Goal: Information Seeking & Learning: Learn about a topic

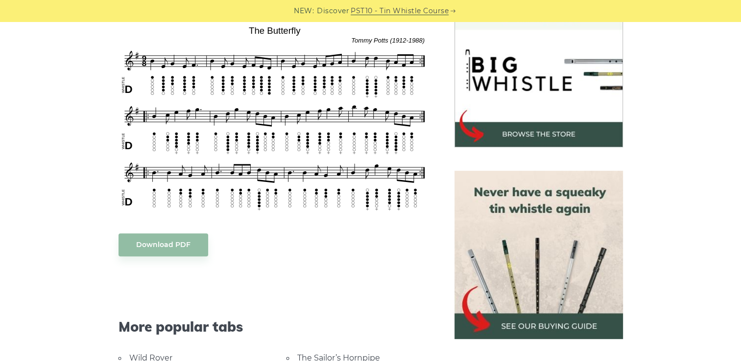
scroll to position [302, 0]
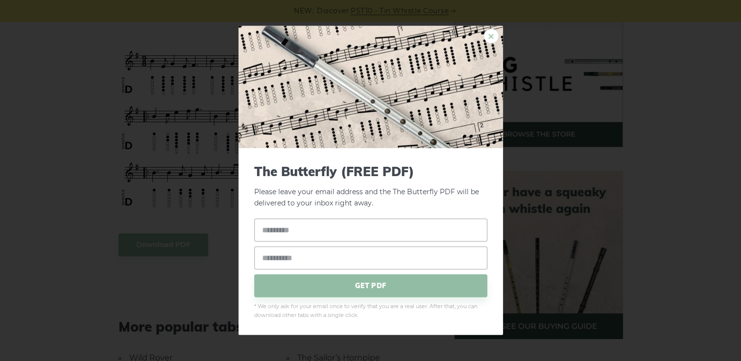
click at [492, 36] on link "×" at bounding box center [491, 36] width 15 height 15
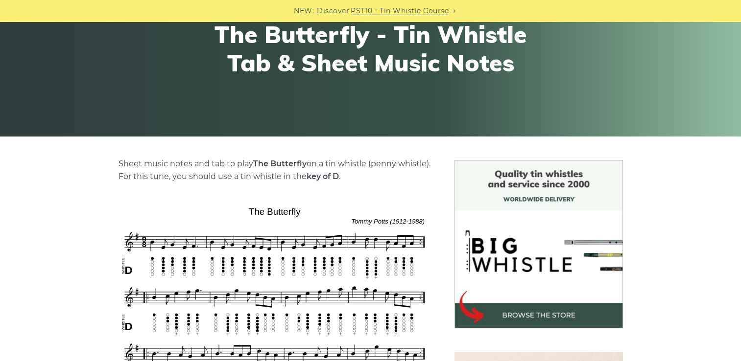
scroll to position [107, 0]
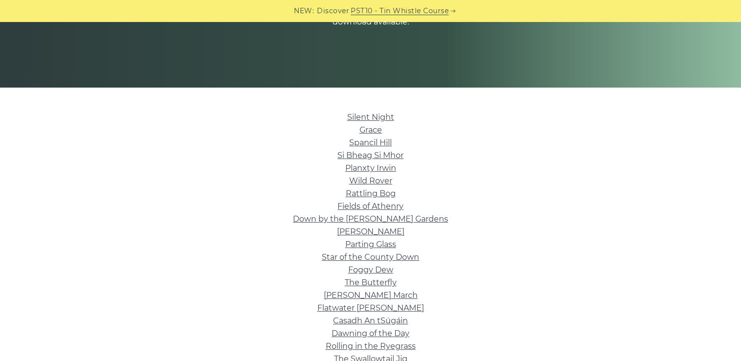
scroll to position [168, 0]
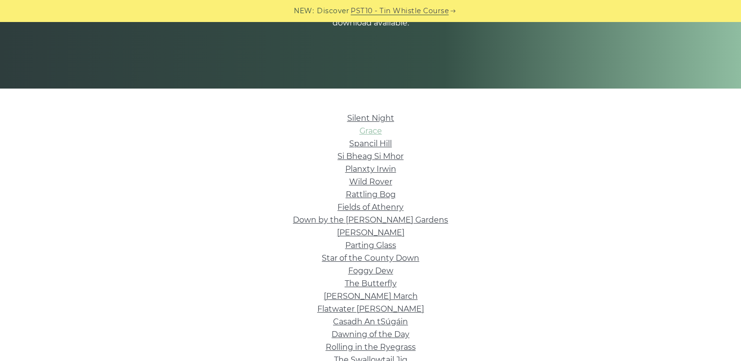
click at [369, 131] on link "Grace" at bounding box center [370, 130] width 23 height 9
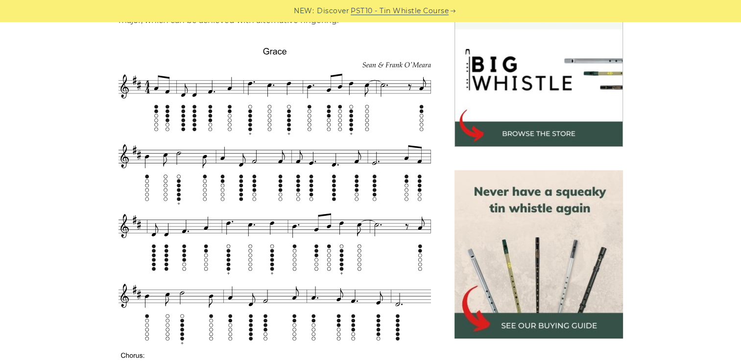
scroll to position [292, 0]
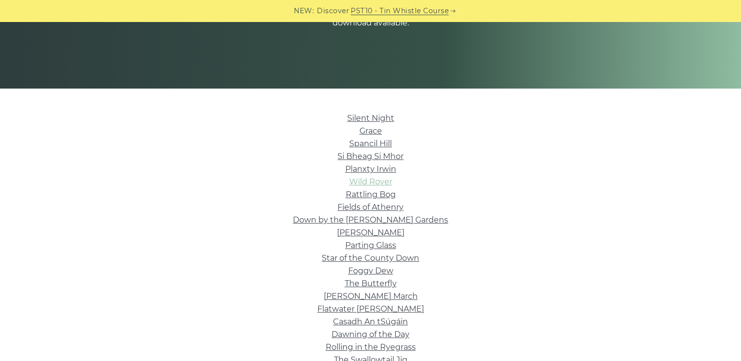
click at [378, 186] on link "Wild Rover" at bounding box center [370, 181] width 43 height 9
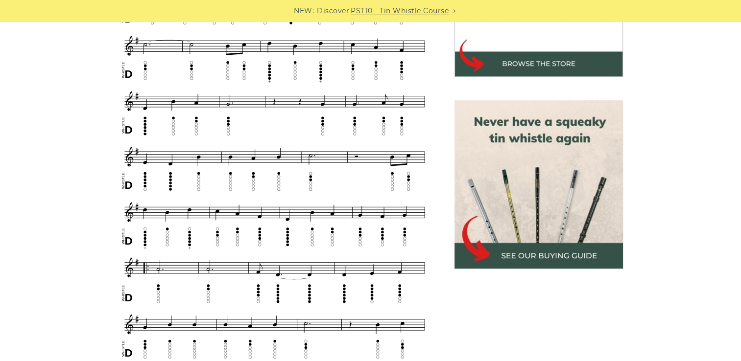
scroll to position [373, 0]
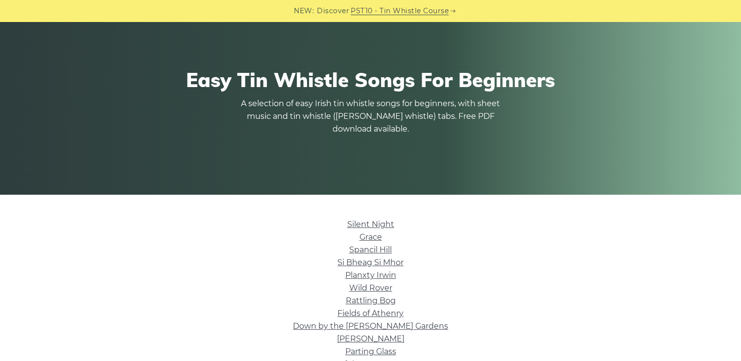
scroll to position [62, 0]
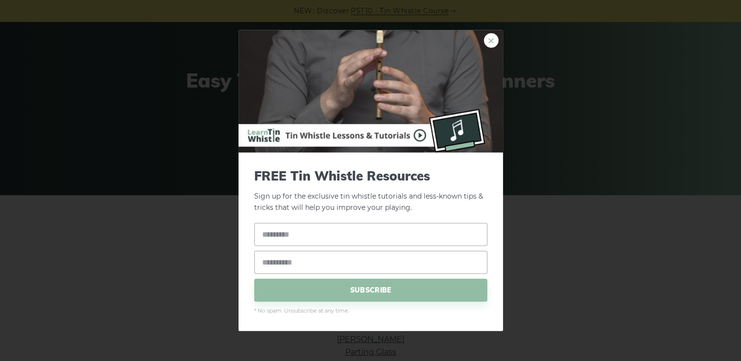
click at [491, 48] on link "×" at bounding box center [491, 40] width 15 height 15
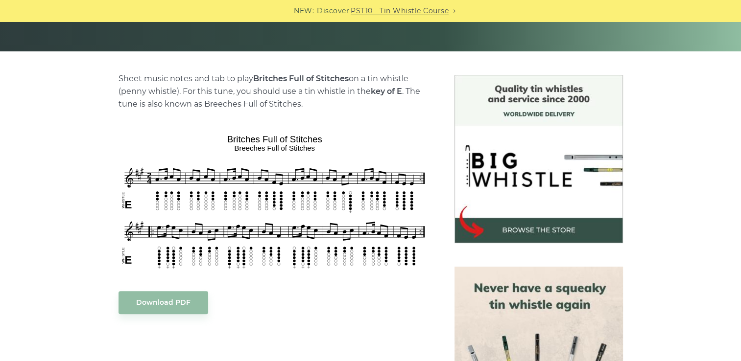
scroll to position [209, 0]
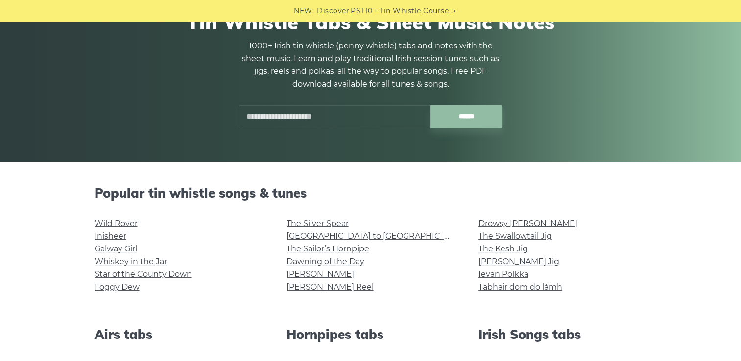
scroll to position [94, 0]
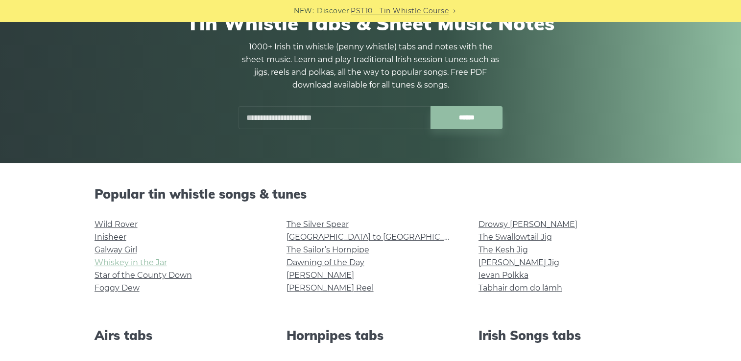
click at [133, 261] on link "Whiskey in the Jar" at bounding box center [130, 262] width 72 height 9
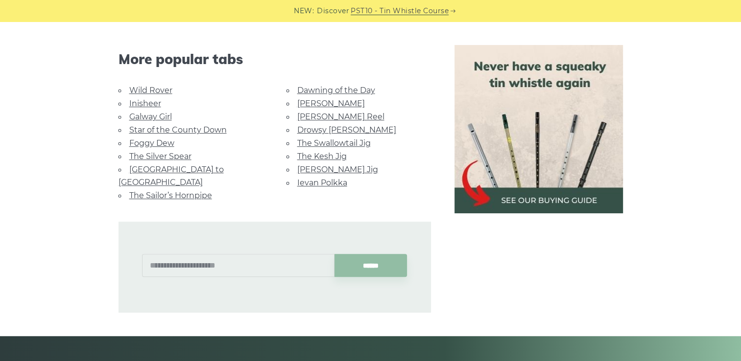
scroll to position [624, 0]
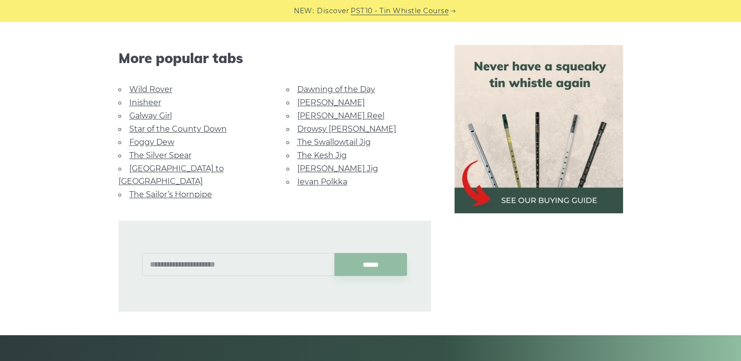
click at [192, 190] on link "The Sailor’s Hornpipe" at bounding box center [170, 194] width 83 height 9
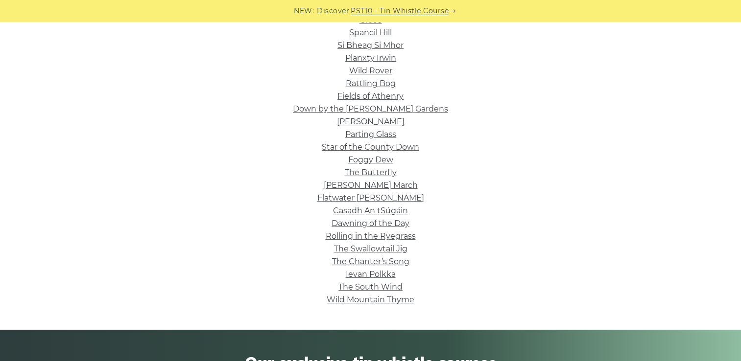
scroll to position [280, 0]
click at [371, 160] on link "Foggy Dew" at bounding box center [370, 159] width 45 height 9
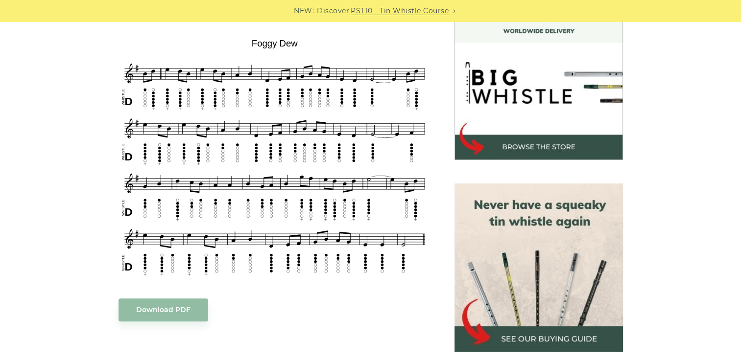
scroll to position [281, 0]
